Goal: Browse casually

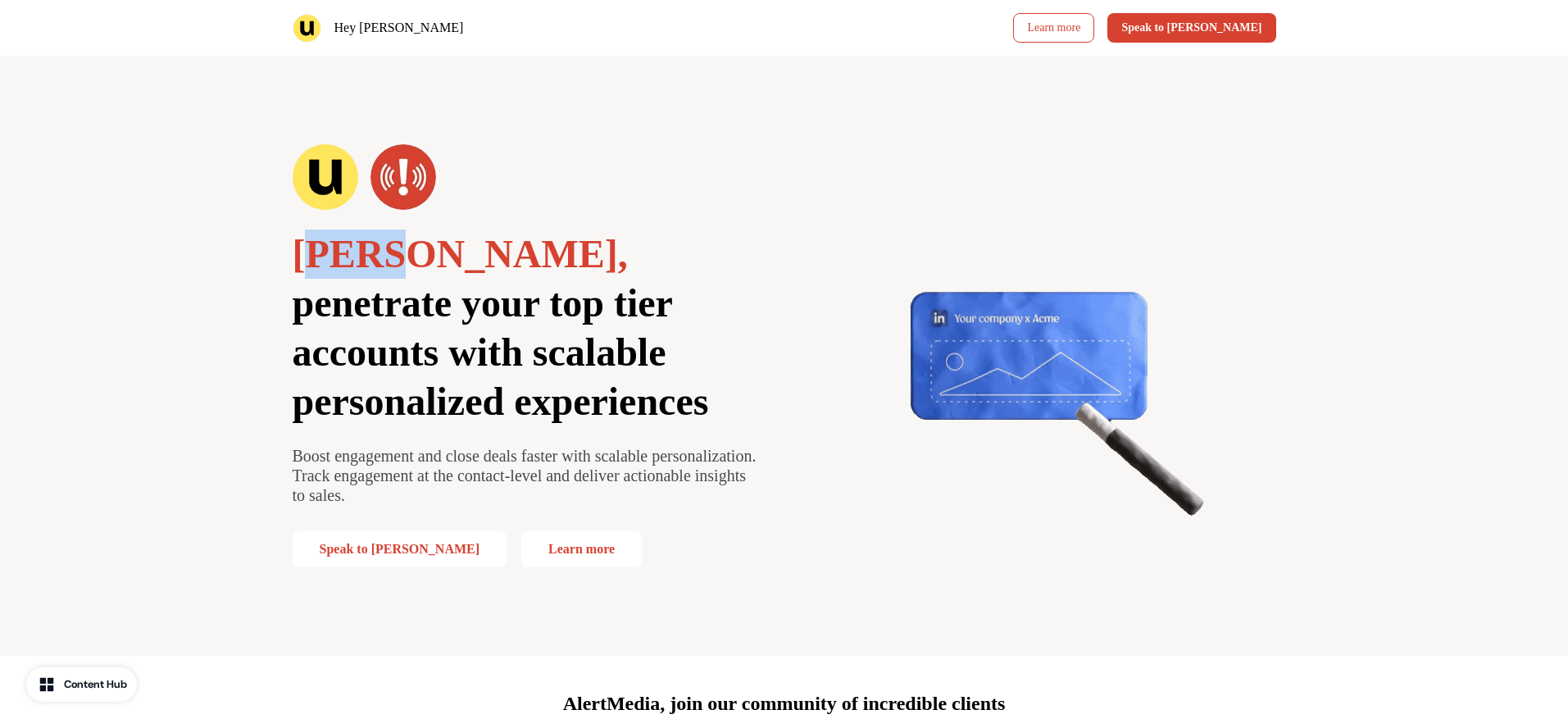
drag, startPoint x: 385, startPoint y: 260, endPoint x: 299, endPoint y: 253, distance: 86.3
click at [299, 253] on p "[PERSON_NAME], penetrate your top tier accounts with scalable personalized expe…" at bounding box center [526, 327] width 469 height 196
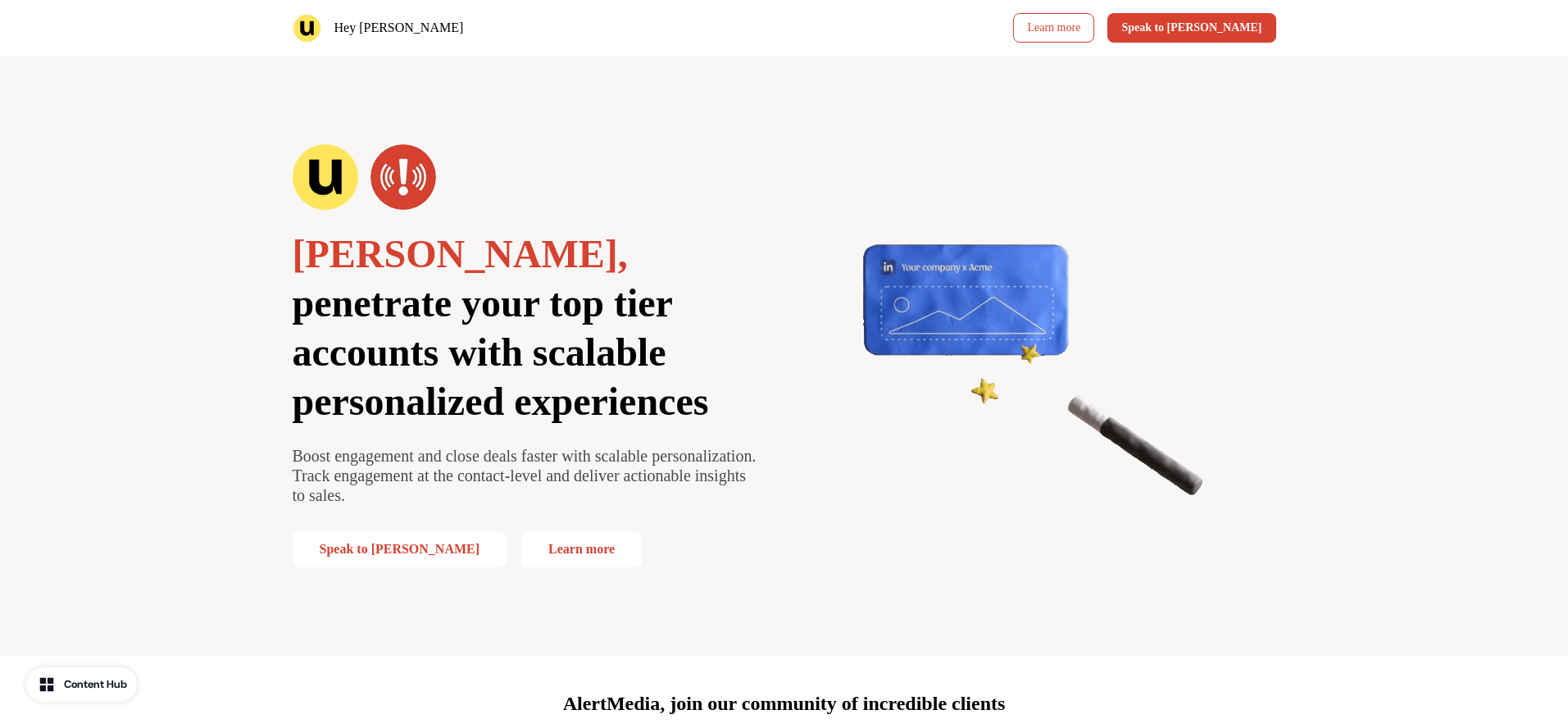
click at [299, 259] on span "[PERSON_NAME]," at bounding box center [460, 254] width 335 height 44
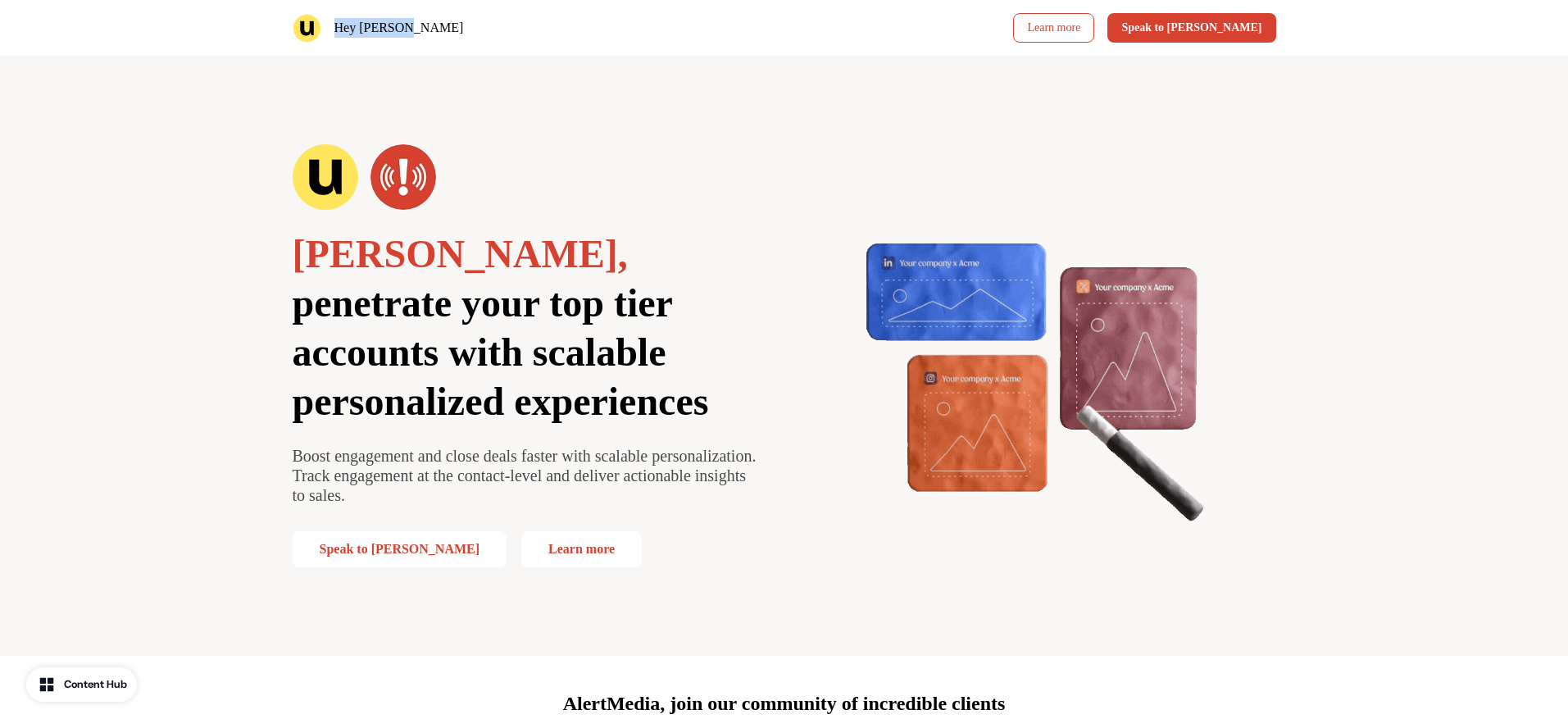
drag, startPoint x: 333, startPoint y: 31, endPoint x: 442, endPoint y: 41, distance: 109.5
click at [442, 41] on div "Hey [PERSON_NAME]" at bounding box center [535, 28] width 485 height 29
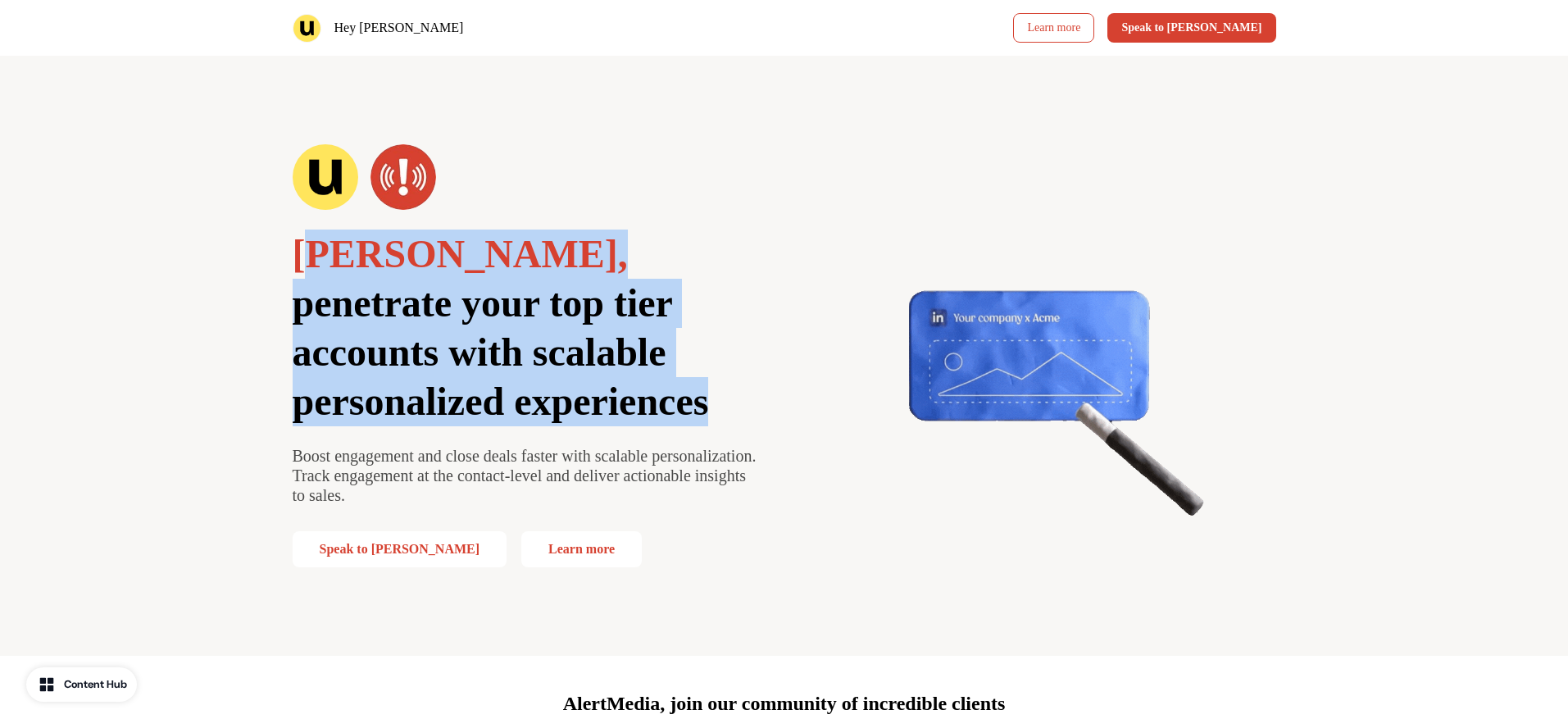
drag, startPoint x: 305, startPoint y: 250, endPoint x: 665, endPoint y: 390, distance: 386.3
click at [665, 390] on p "[PERSON_NAME], penetrate your top tier accounts with scalable personalized expe…" at bounding box center [526, 327] width 469 height 196
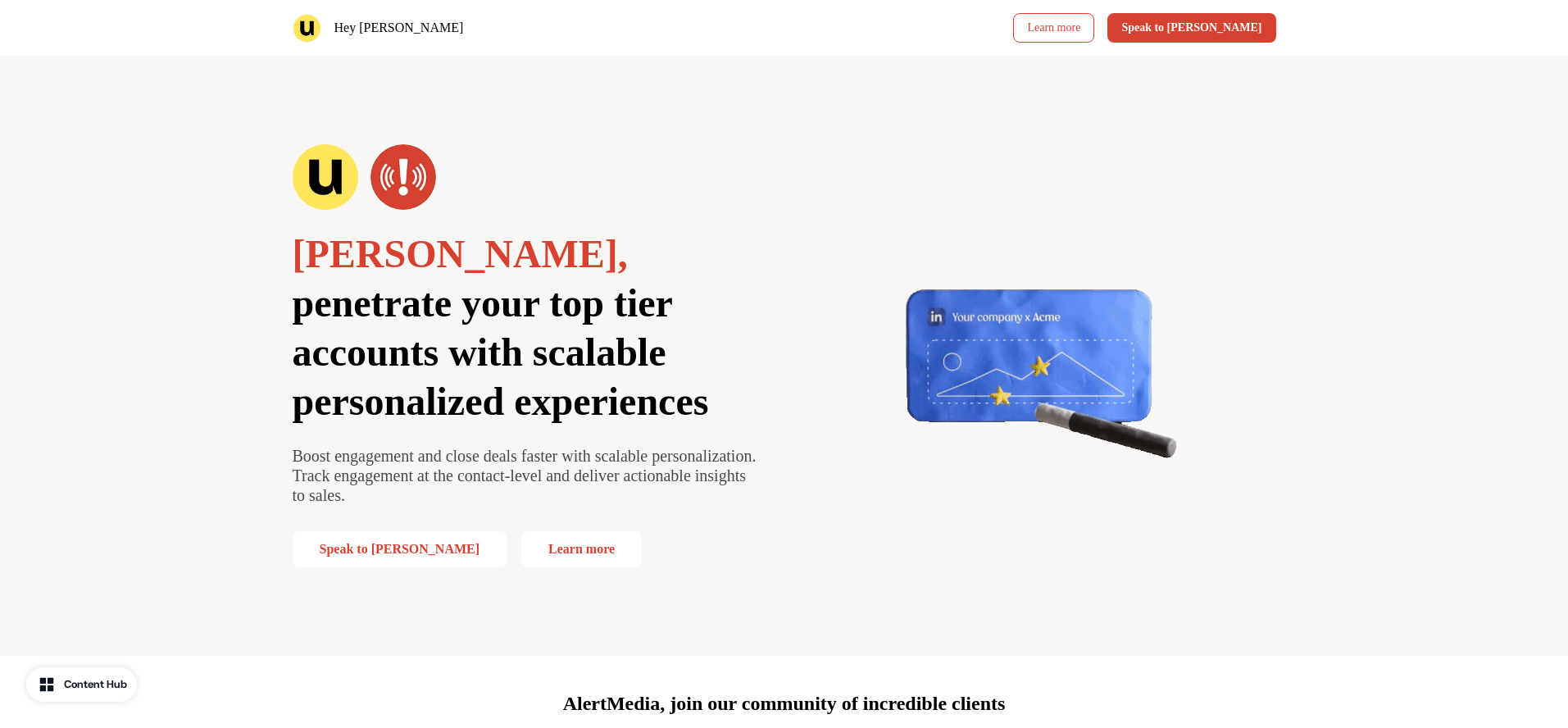
drag, startPoint x: 665, startPoint y: 390, endPoint x: 664, endPoint y: 400, distance: 10.0
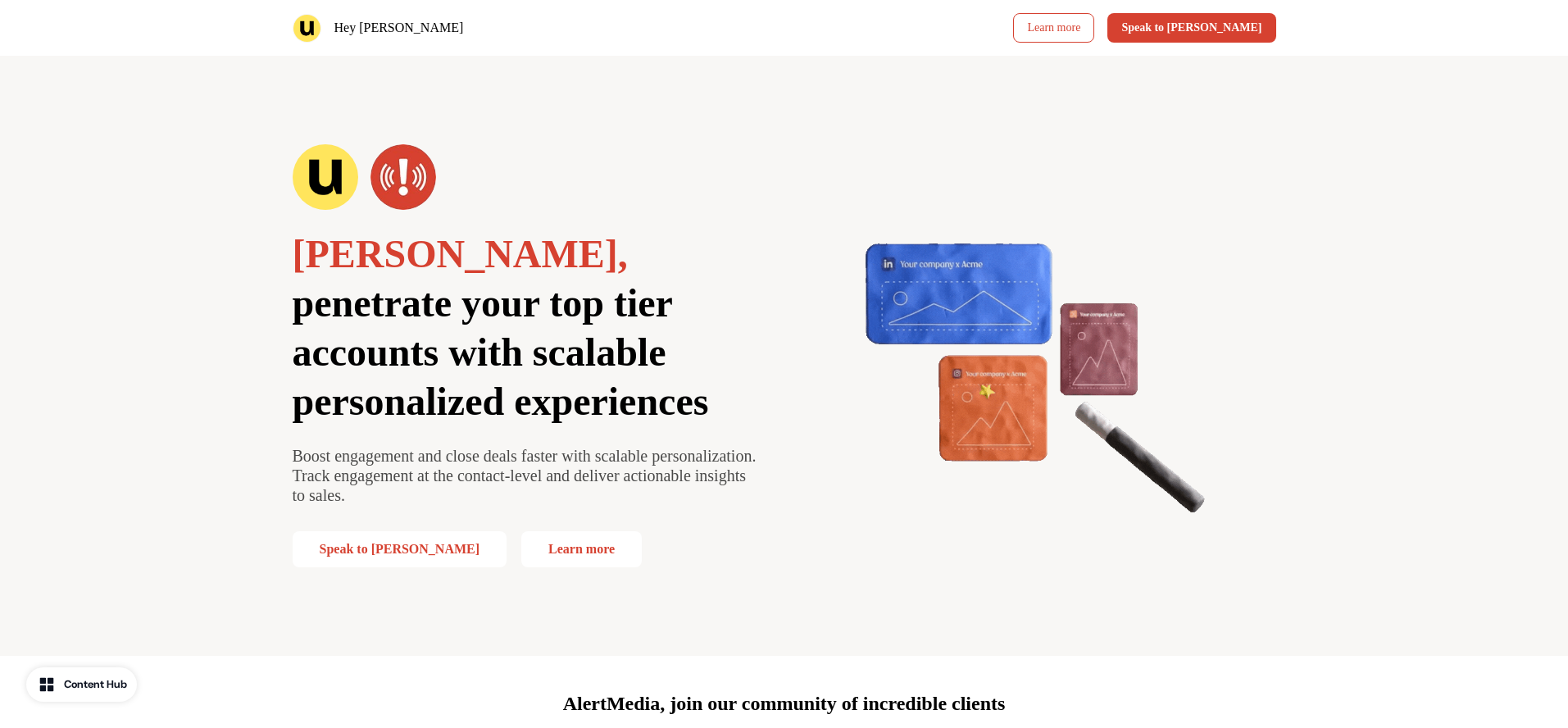
click at [665, 394] on p "[PERSON_NAME], penetrate your top tier accounts with scalable personalized expe…" at bounding box center [526, 327] width 469 height 196
